Goal: Task Accomplishment & Management: Use online tool/utility

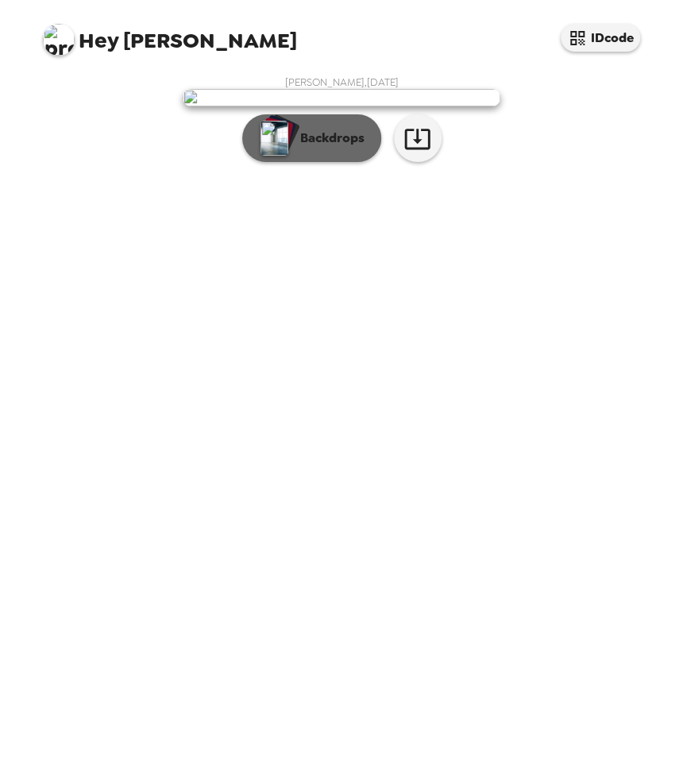
click at [311, 148] on p "Backdrops" at bounding box center [328, 138] width 72 height 19
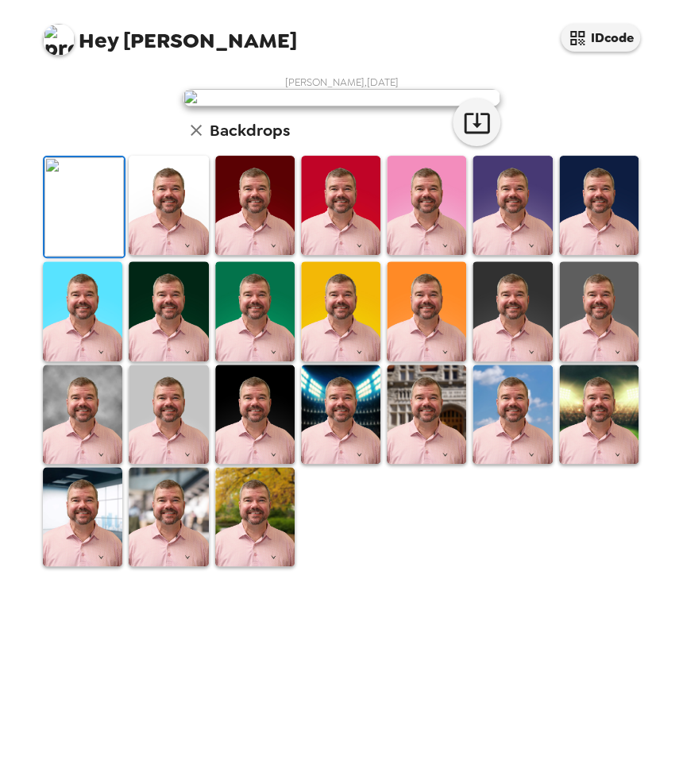
click at [67, 361] on img at bounding box center [82, 310] width 79 height 99
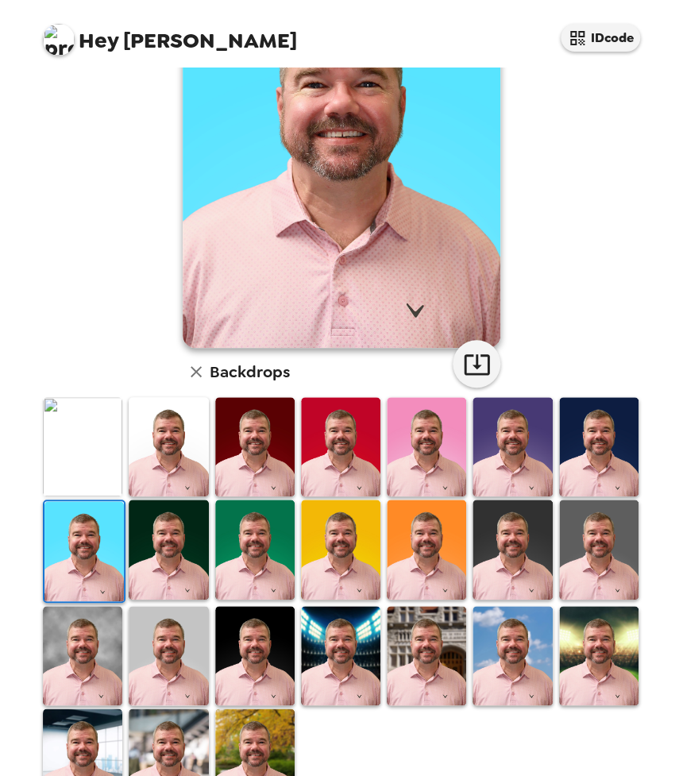
scroll to position [187, 0]
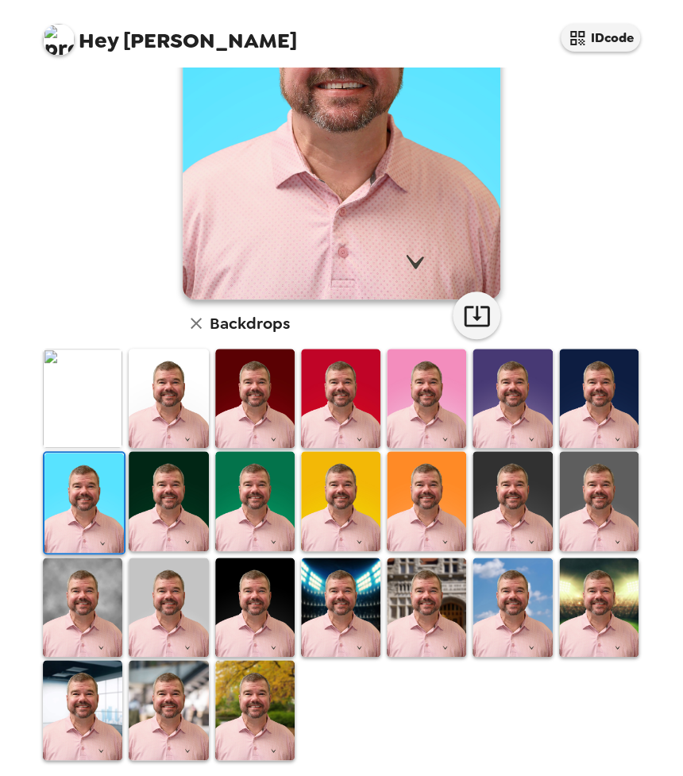
click at [340, 591] on img at bounding box center [340, 607] width 79 height 99
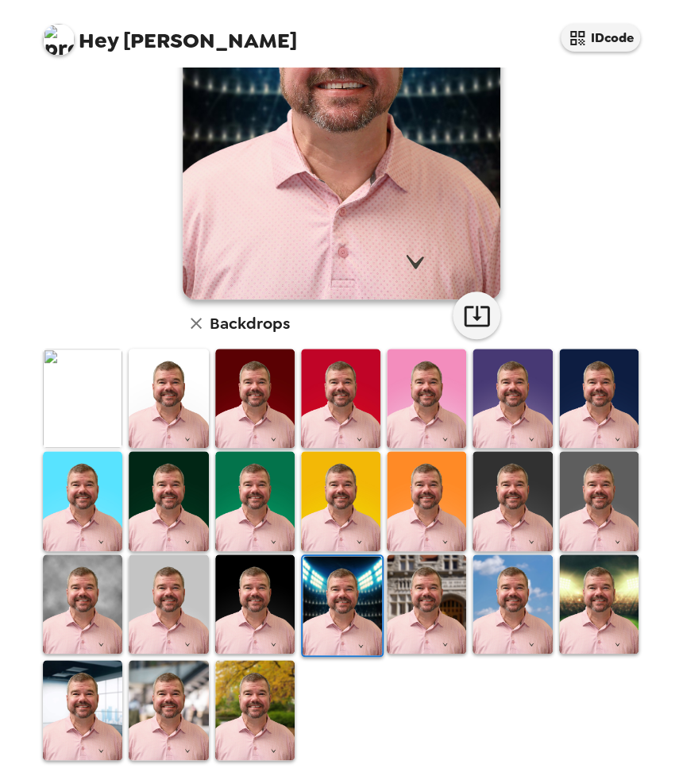
click at [424, 617] on img at bounding box center [426, 604] width 79 height 99
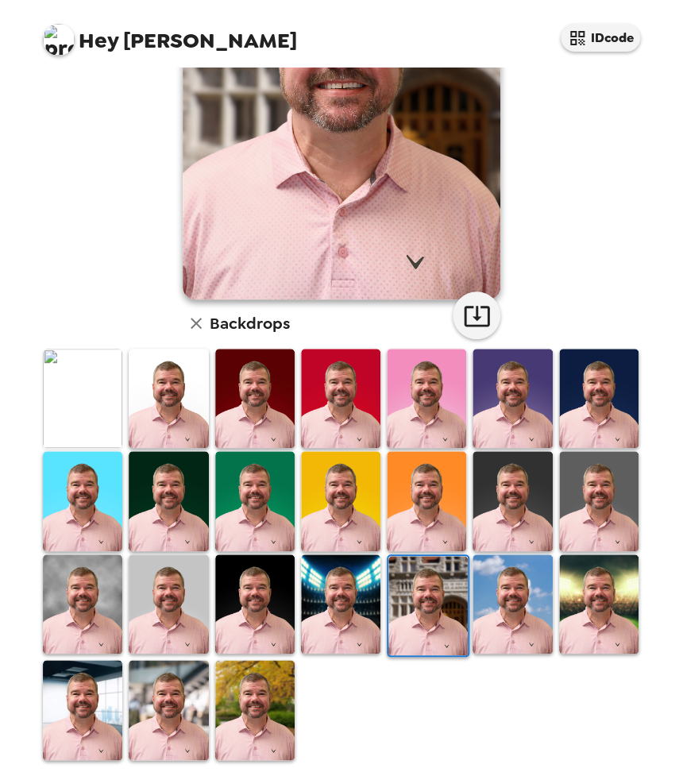
click at [596, 602] on img at bounding box center [598, 604] width 79 height 99
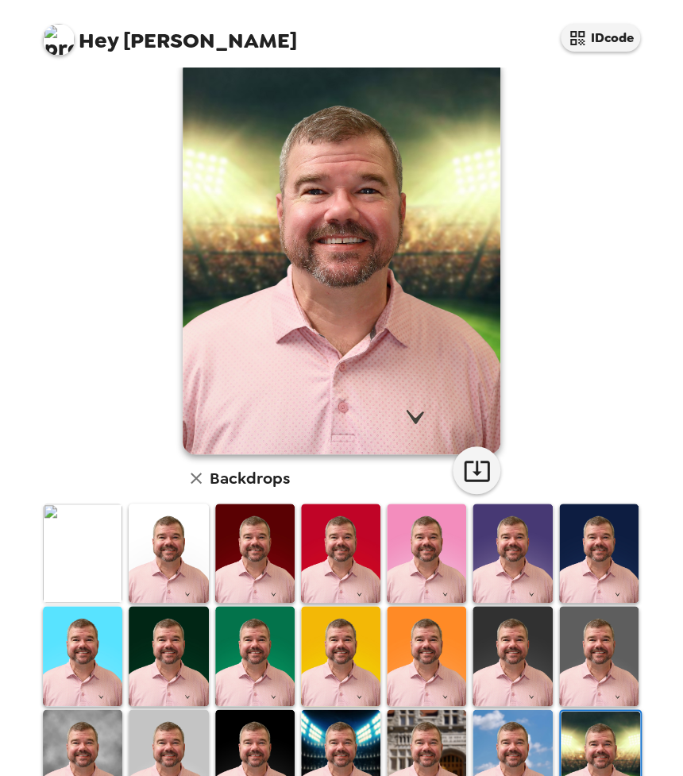
scroll to position [0, 0]
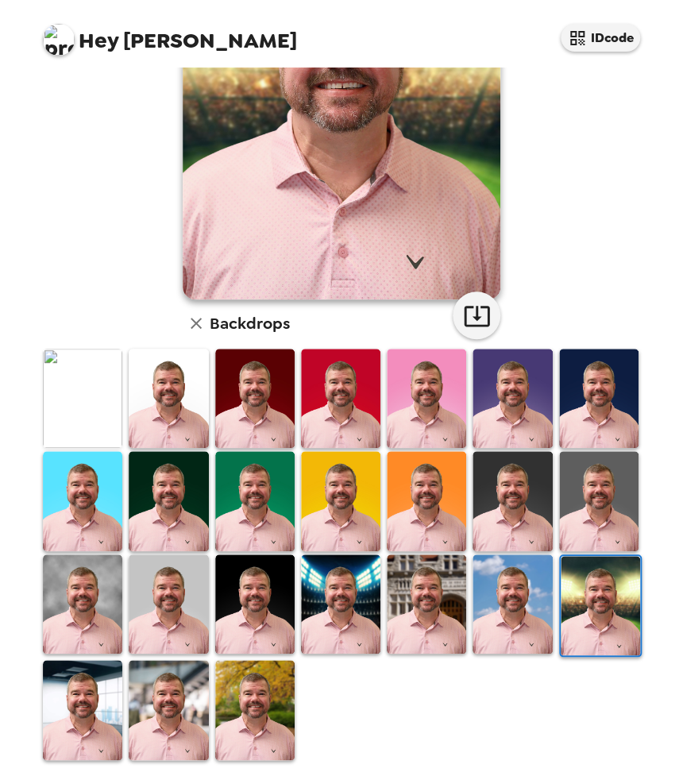
click at [576, 402] on img at bounding box center [598, 398] width 79 height 99
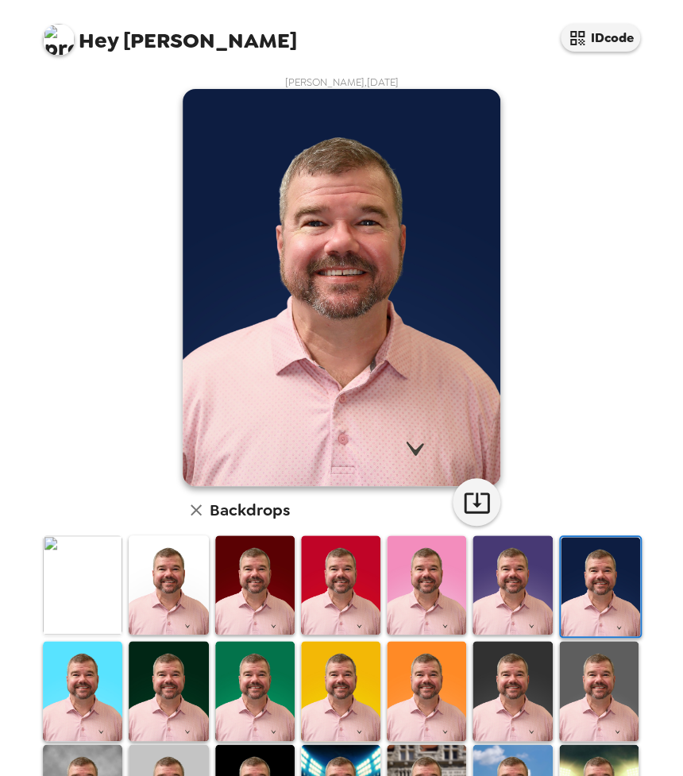
click at [92, 593] on img at bounding box center [82, 584] width 79 height 99
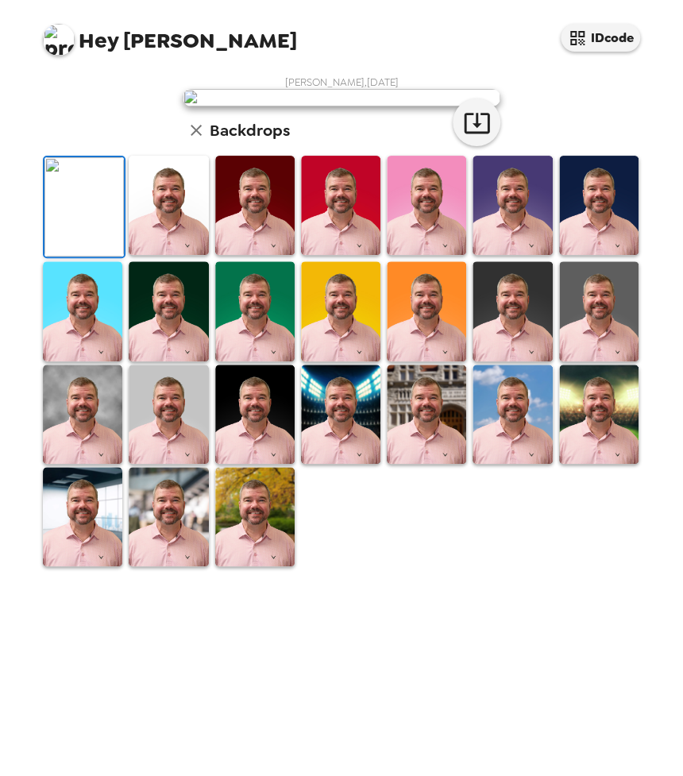
click at [149, 255] on img at bounding box center [168, 205] width 79 height 99
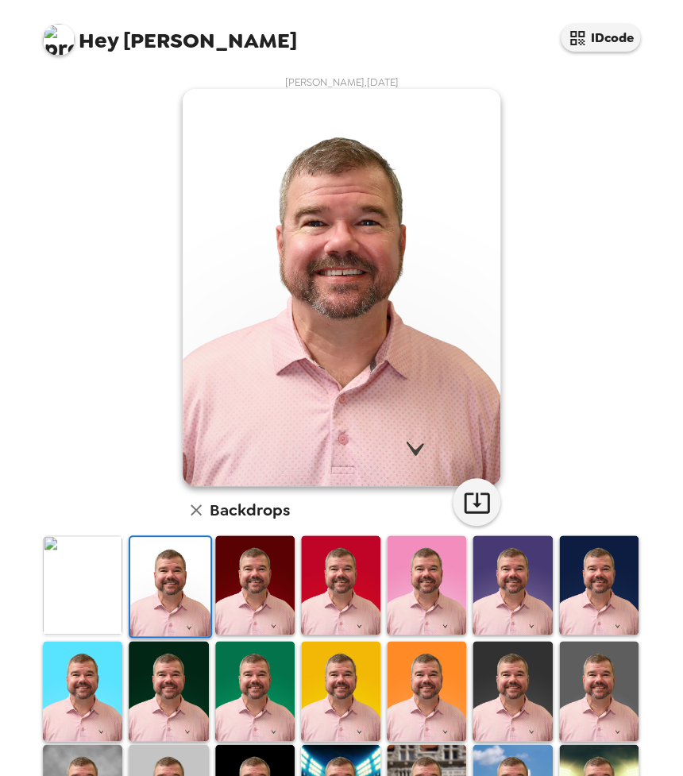
click at [255, 595] on img at bounding box center [254, 584] width 79 height 99
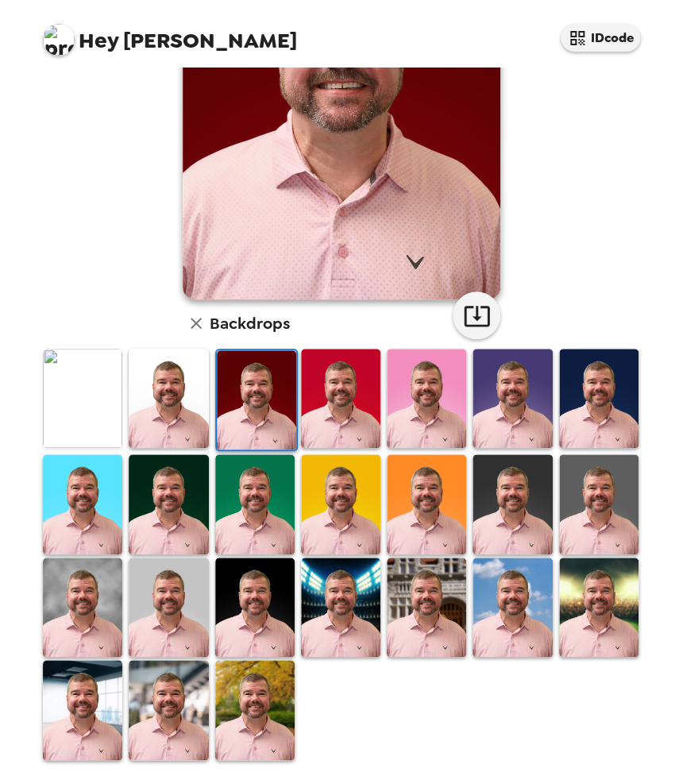
click at [189, 538] on img at bounding box center [168, 503] width 79 height 99
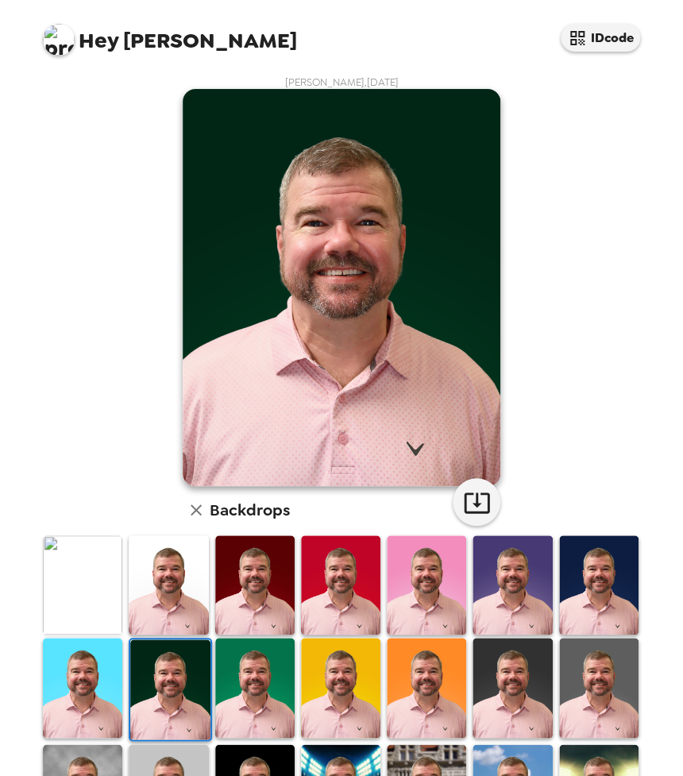
click at [578, 584] on img at bounding box center [598, 584] width 79 height 99
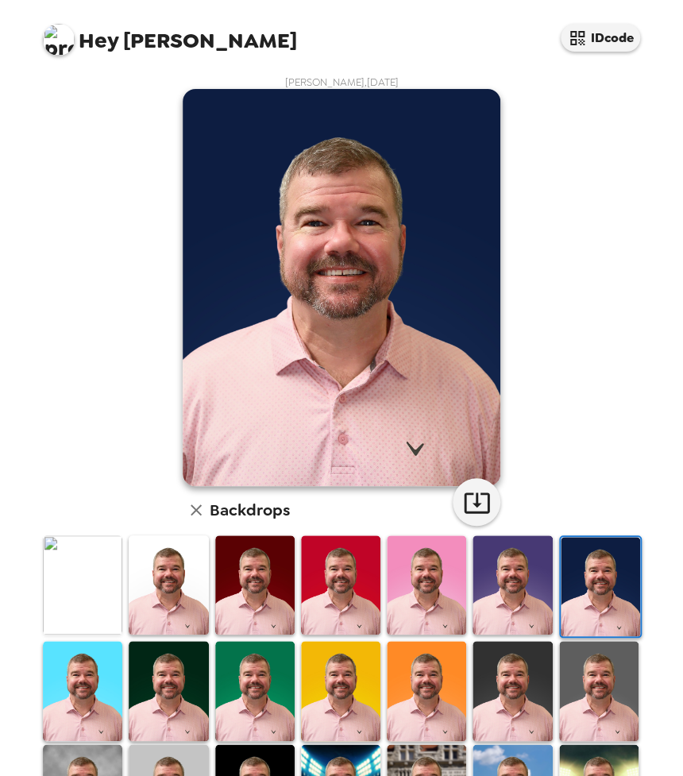
scroll to position [187, 0]
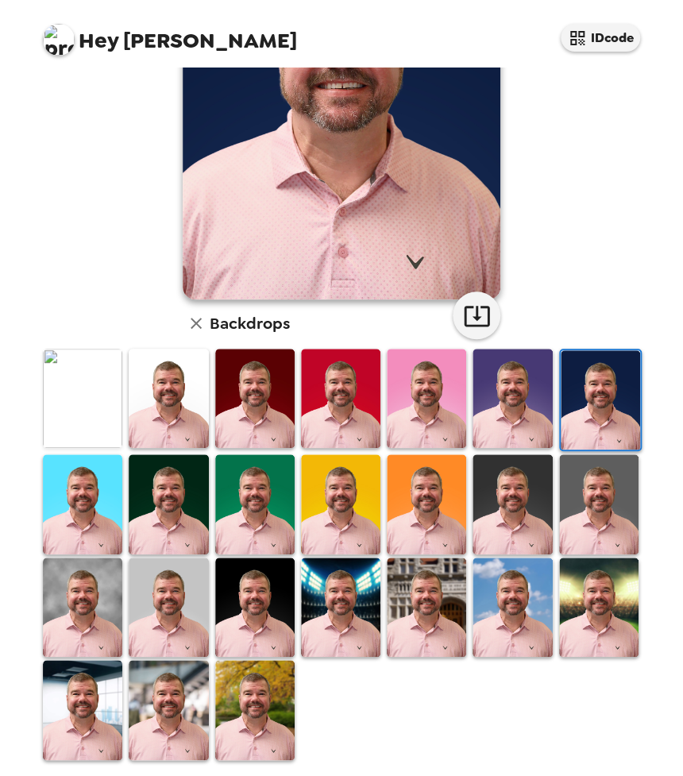
click at [83, 597] on img at bounding box center [82, 607] width 79 height 99
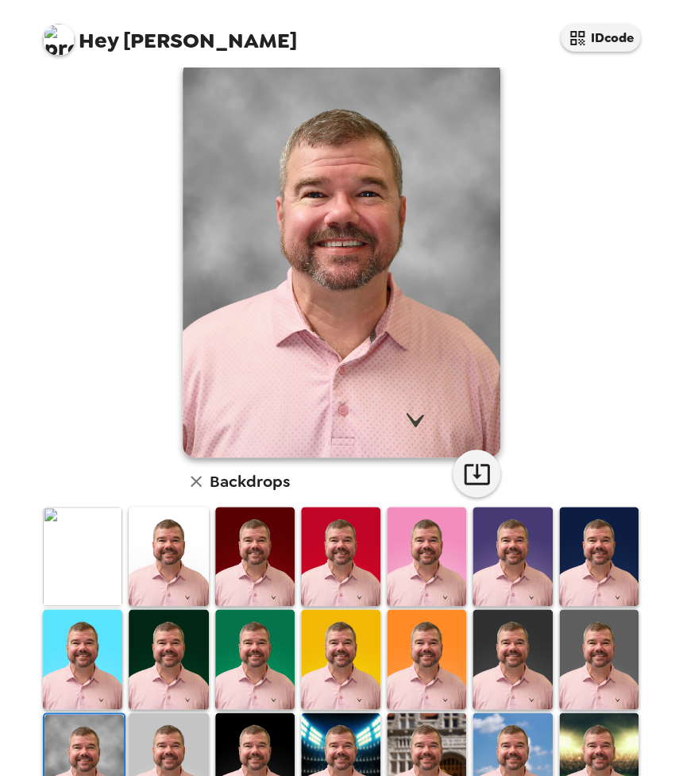
scroll to position [0, 0]
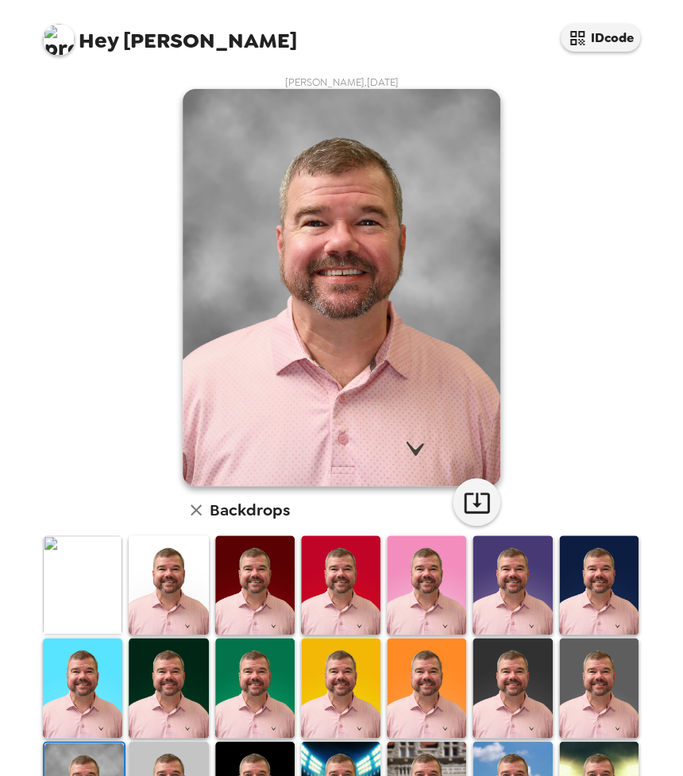
click at [578, 599] on img at bounding box center [598, 584] width 79 height 99
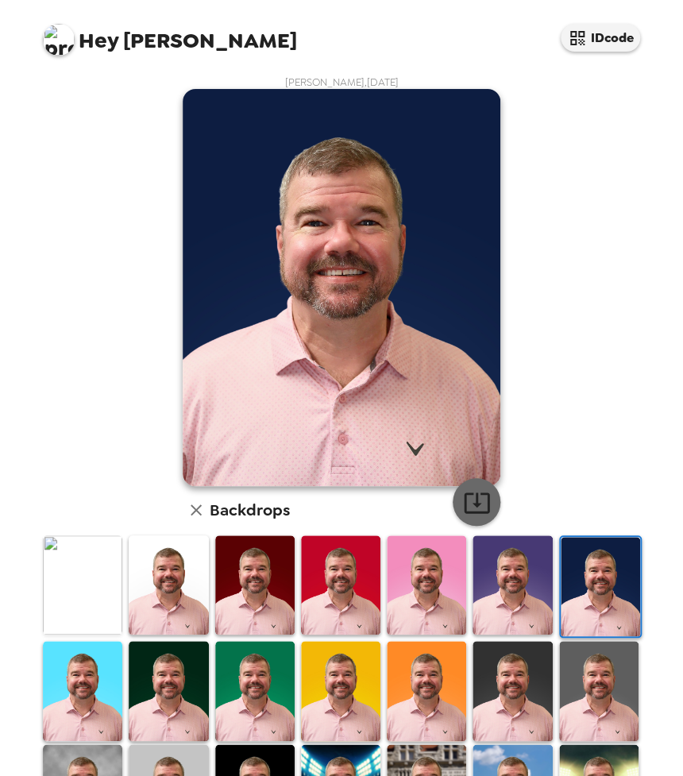
click at [466, 500] on icon "button" at bounding box center [477, 503] width 28 height 28
click at [319, 673] on img at bounding box center [340, 690] width 79 height 99
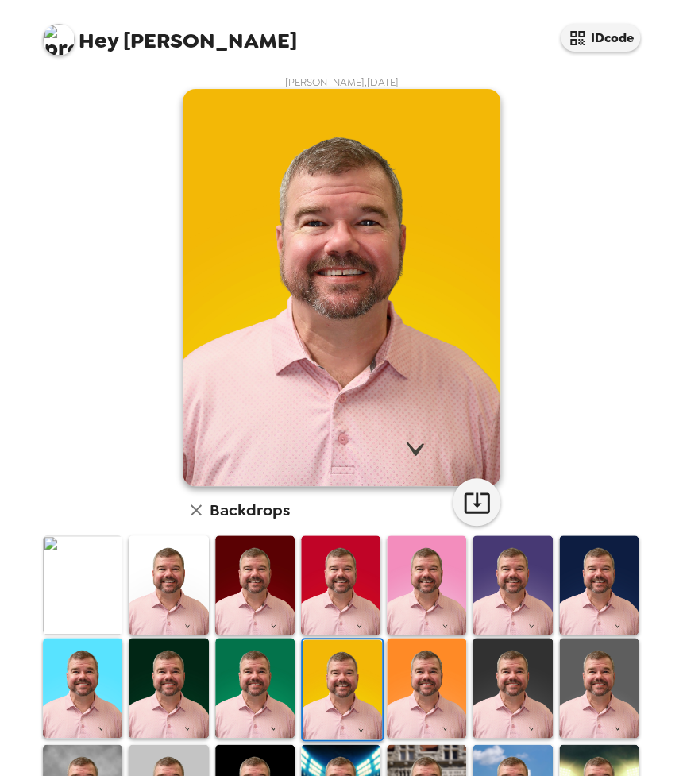
click at [223, 670] on img at bounding box center [254, 687] width 79 height 99
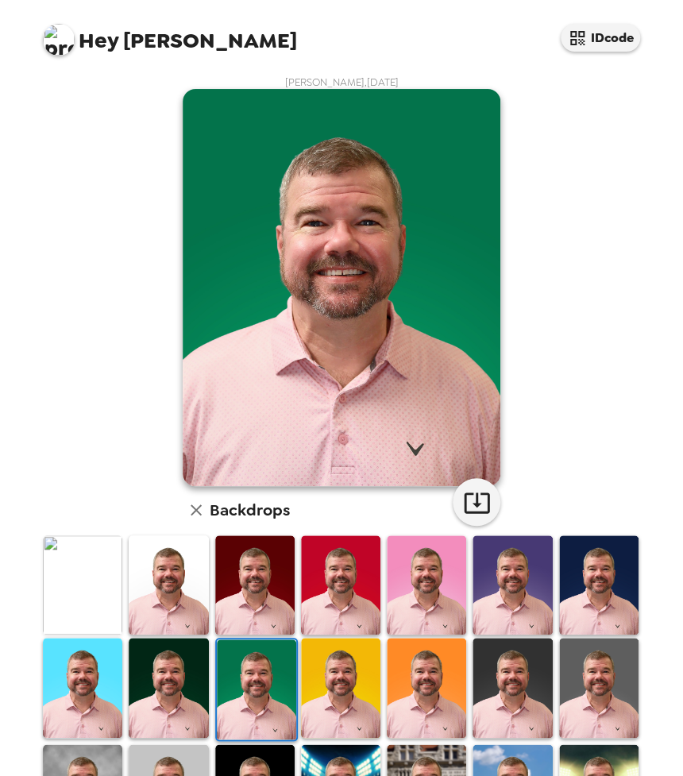
click at [77, 686] on img at bounding box center [82, 687] width 79 height 99
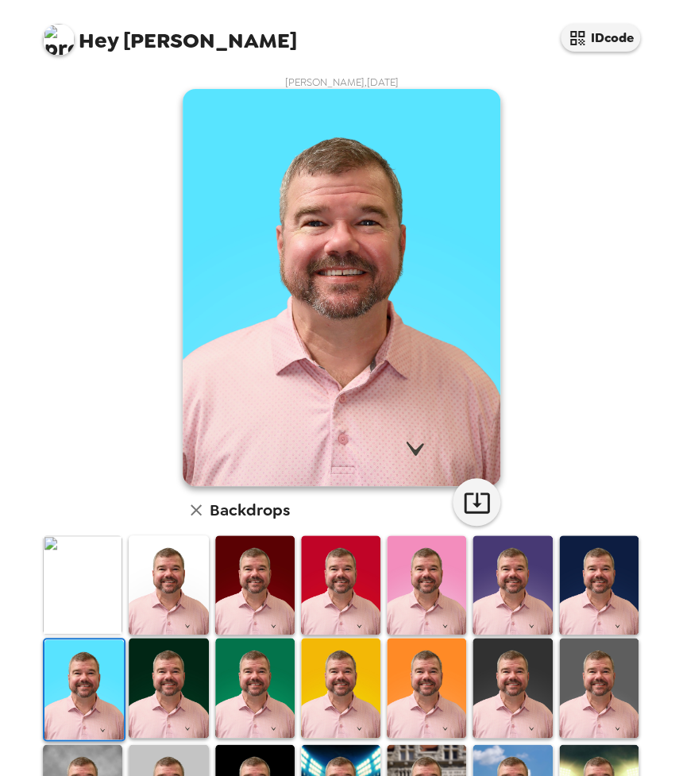
click at [84, 577] on img at bounding box center [82, 584] width 79 height 99
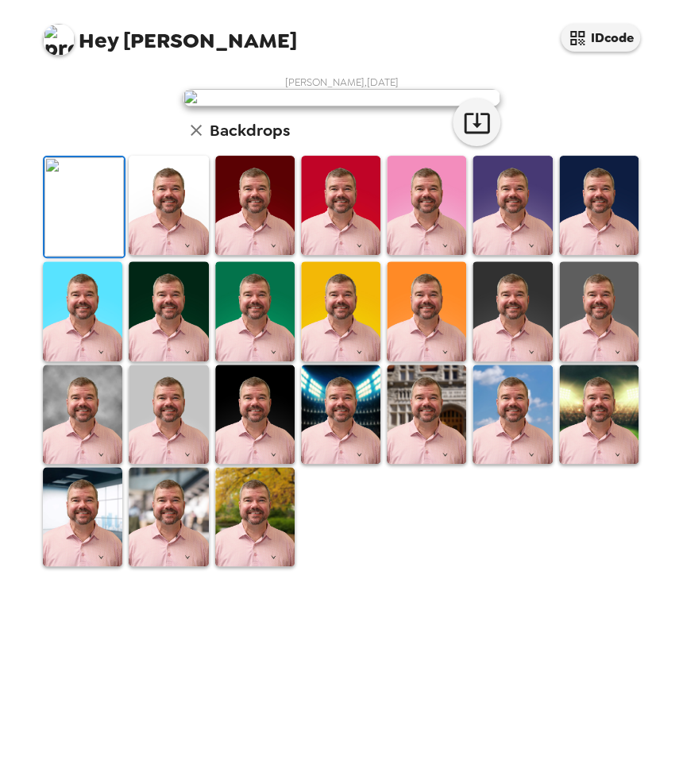
scroll to position [187, 0]
click at [233, 566] on img at bounding box center [254, 516] width 79 height 99
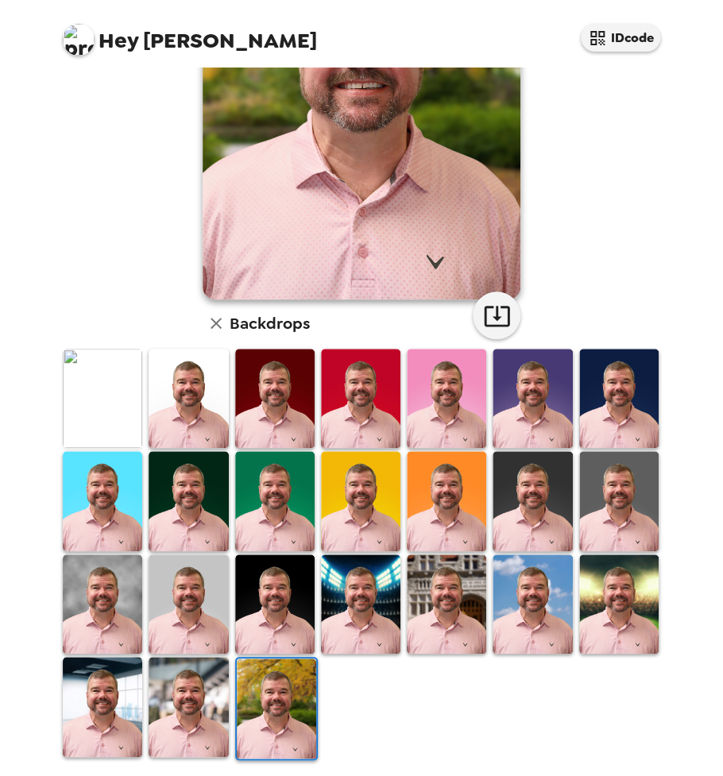
scroll to position [0, 0]
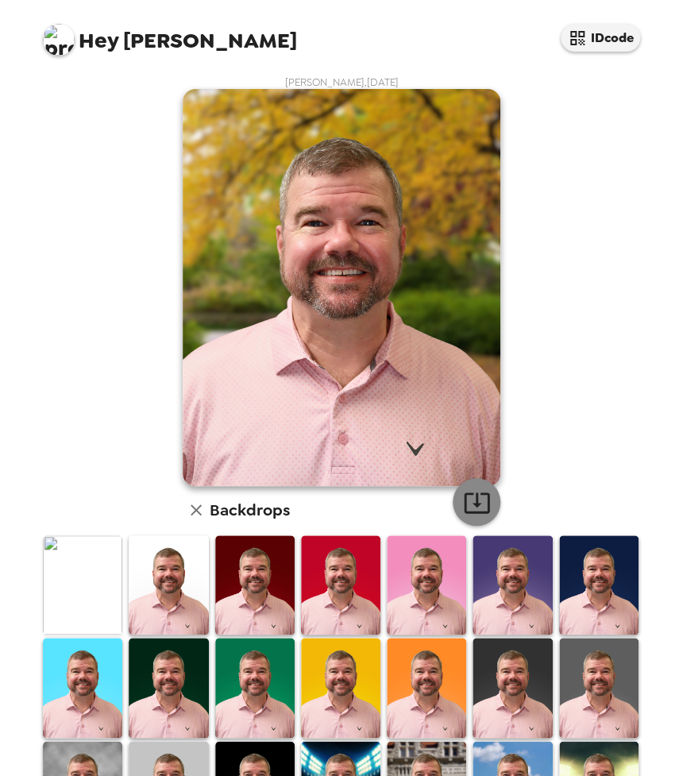
click at [473, 508] on icon "button" at bounding box center [477, 503] width 28 height 28
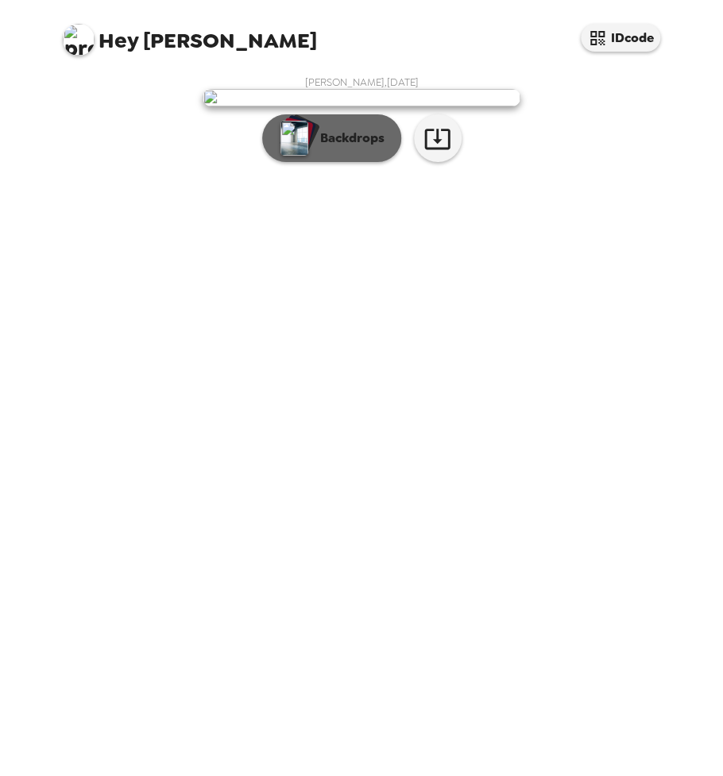
click at [332, 148] on p "Backdrops" at bounding box center [348, 138] width 72 height 19
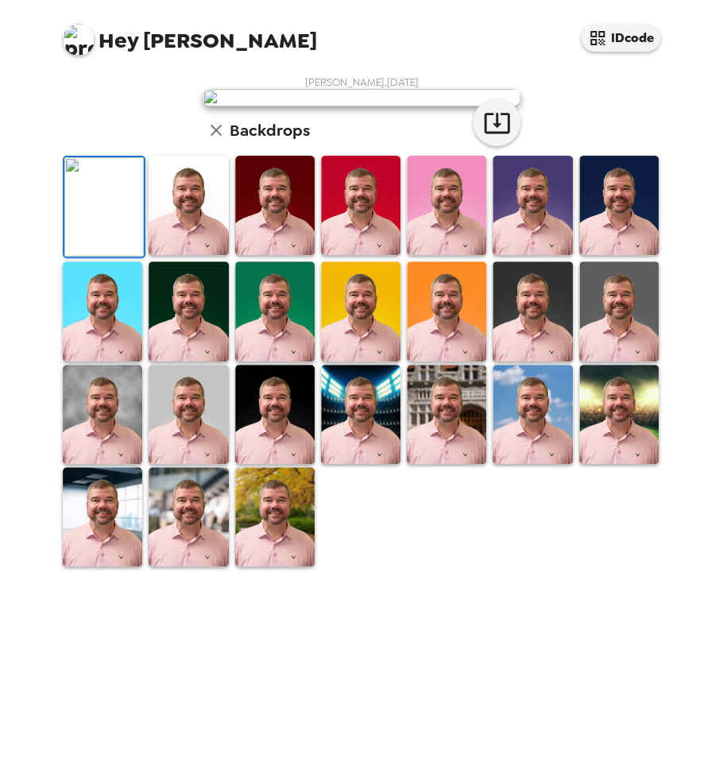
click at [98, 257] on img at bounding box center [103, 206] width 79 height 99
click at [118, 237] on div "Zane Hill , 09-17-2025 Backdrops" at bounding box center [362, 321] width 604 height 493
